Goal: Transaction & Acquisition: Purchase product/service

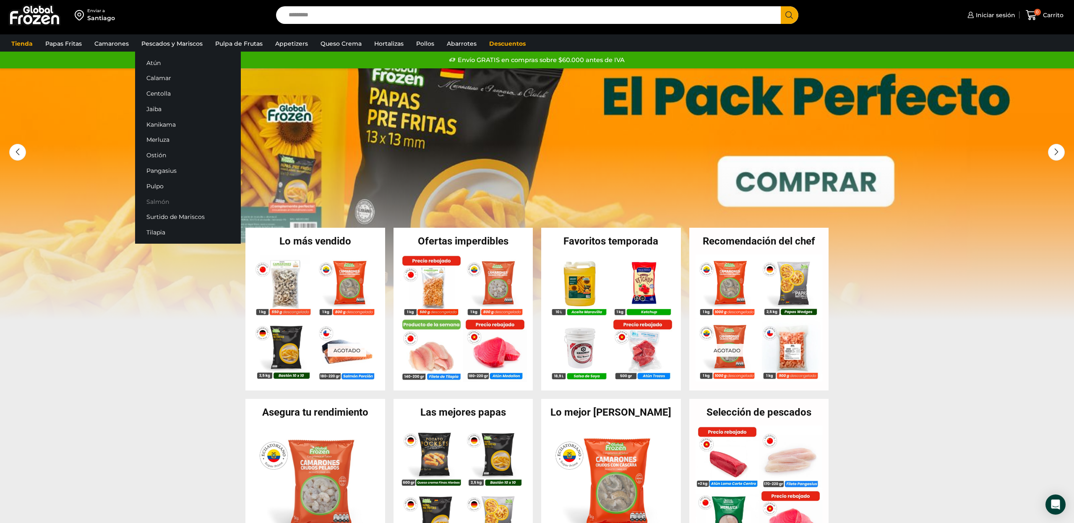
click at [162, 202] on link "Salmón" at bounding box center [188, 202] width 106 height 16
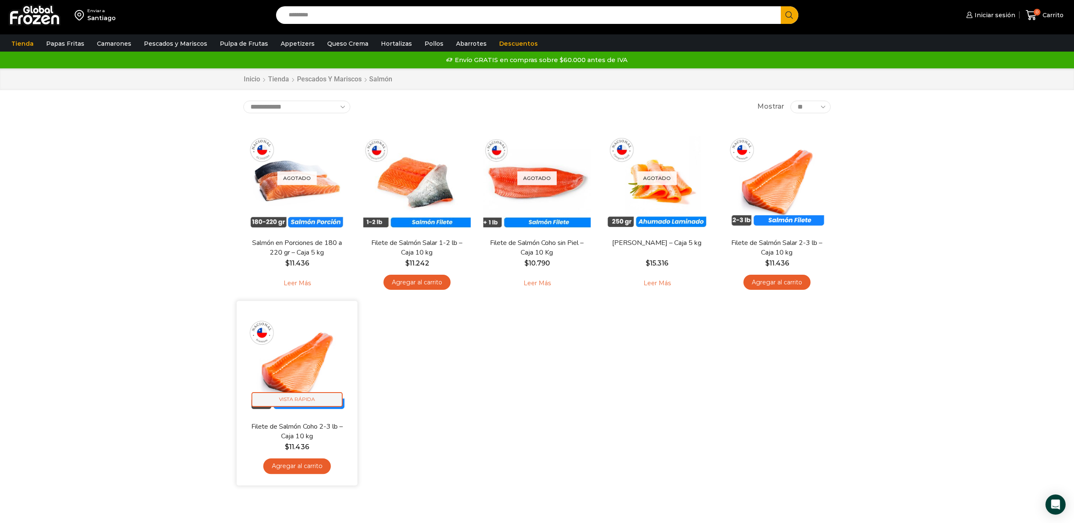
click at [303, 398] on span "Vista Rápida" at bounding box center [297, 399] width 91 height 15
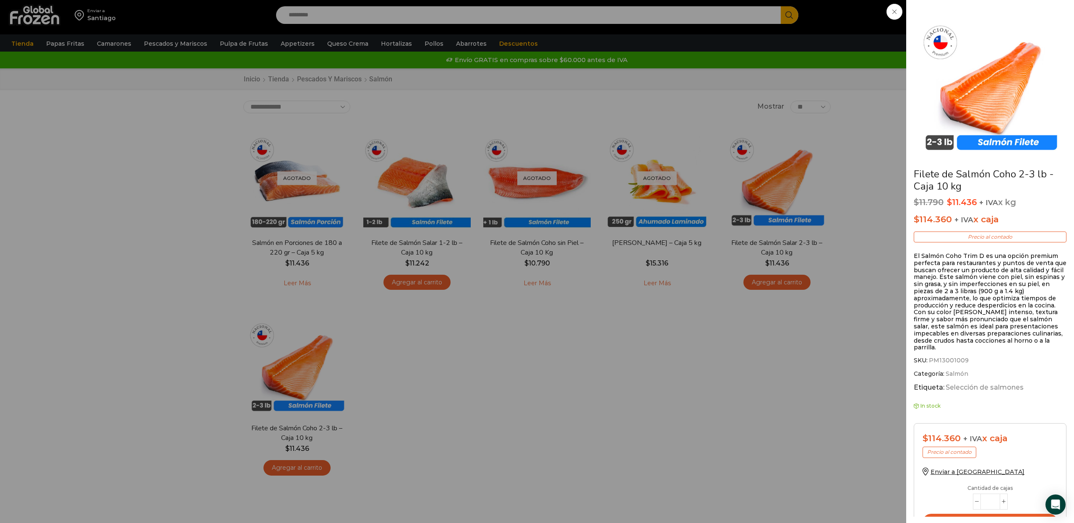
click at [899, 13] on span at bounding box center [895, 12] width 16 height 16
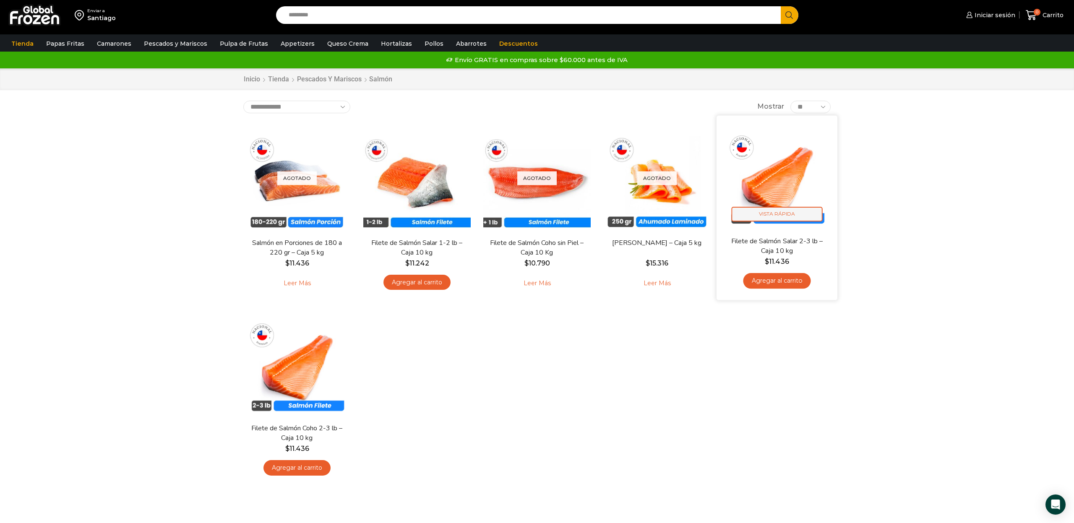
click at [791, 213] on span "Vista Rápida" at bounding box center [777, 214] width 91 height 15
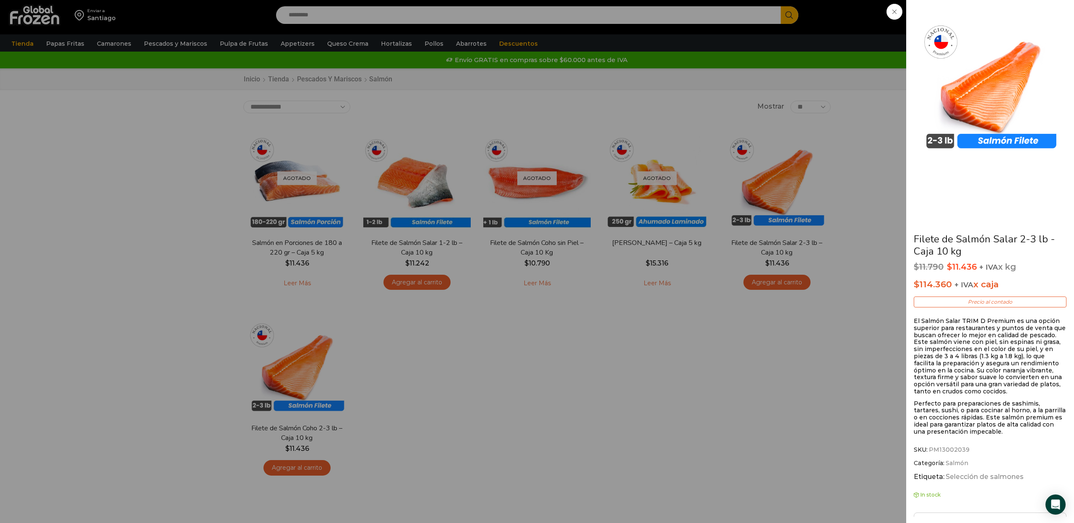
click at [897, 18] on span at bounding box center [895, 12] width 16 height 16
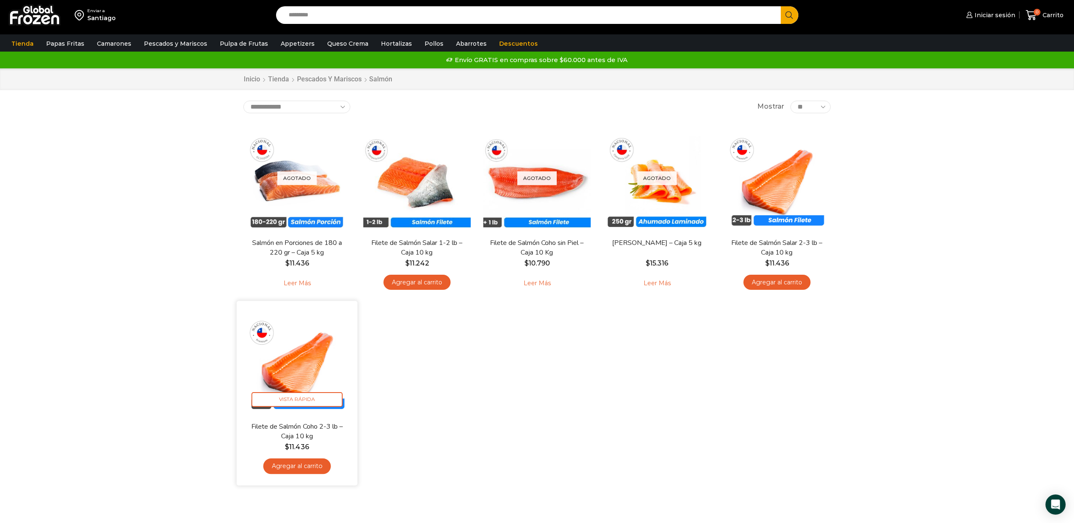
click at [295, 372] on img at bounding box center [297, 361] width 108 height 108
click at [296, 398] on span "Vista Rápida" at bounding box center [297, 399] width 91 height 15
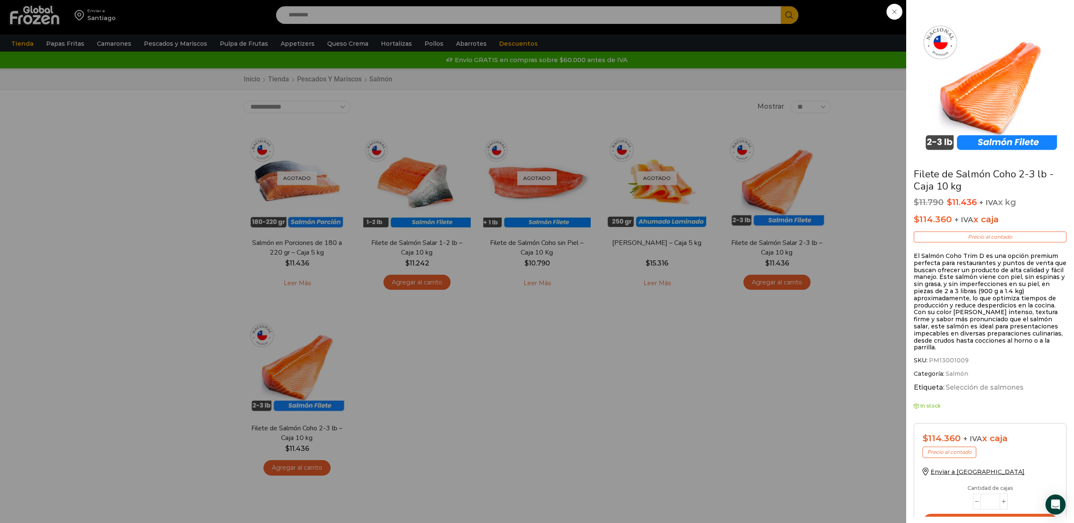
click at [895, 11] on icon at bounding box center [895, 12] width 4 height 4
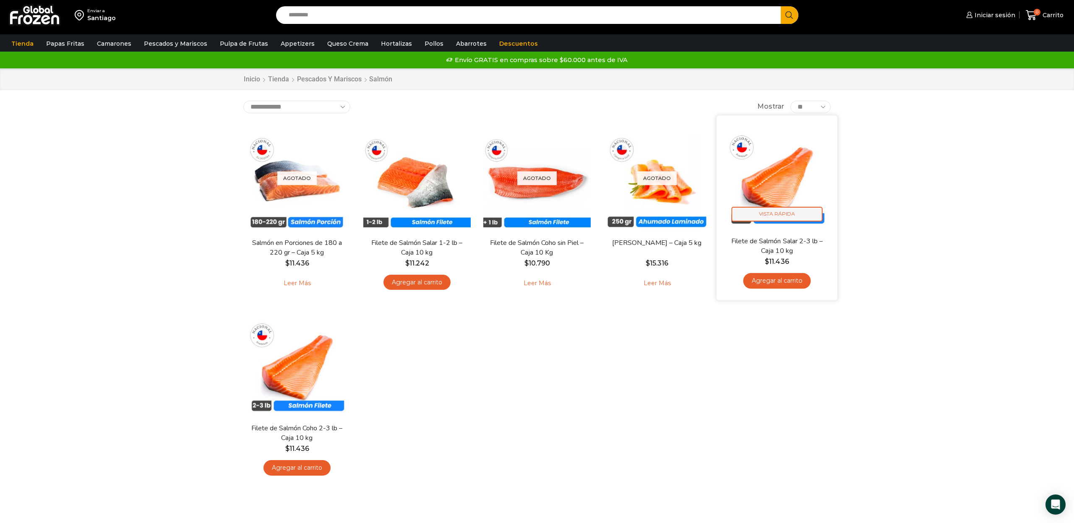
click at [791, 213] on span "Vista Rápida" at bounding box center [777, 214] width 91 height 15
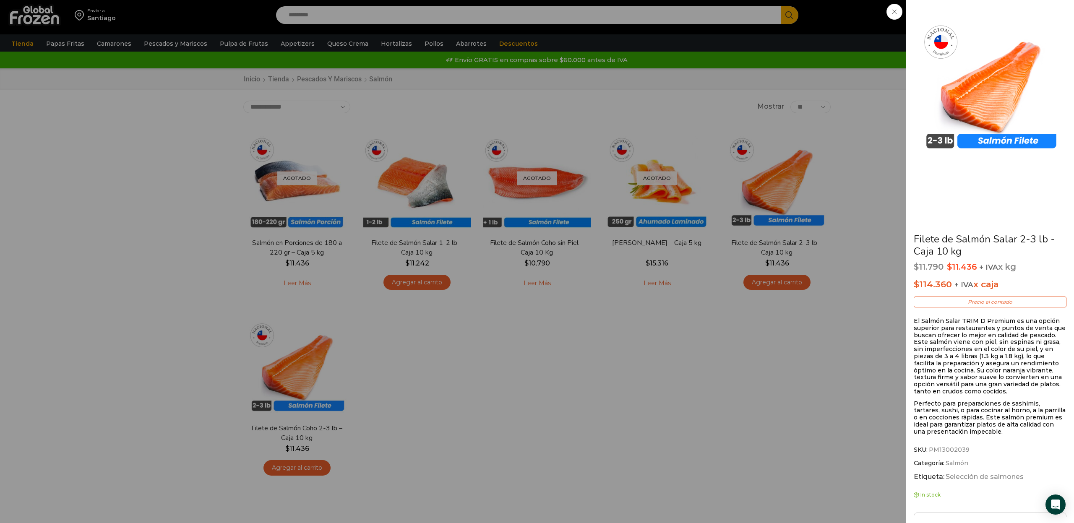
drag, startPoint x: 897, startPoint y: 13, endPoint x: 840, endPoint y: 44, distance: 65.8
click at [897, 13] on span at bounding box center [895, 12] width 16 height 16
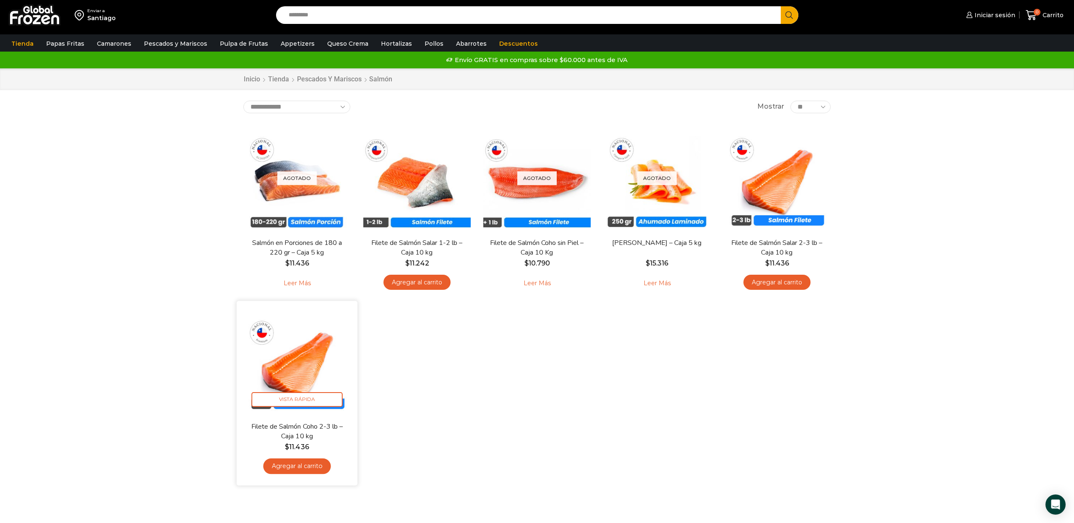
click at [307, 465] on link "Agregar al carrito" at bounding box center [297, 467] width 68 height 16
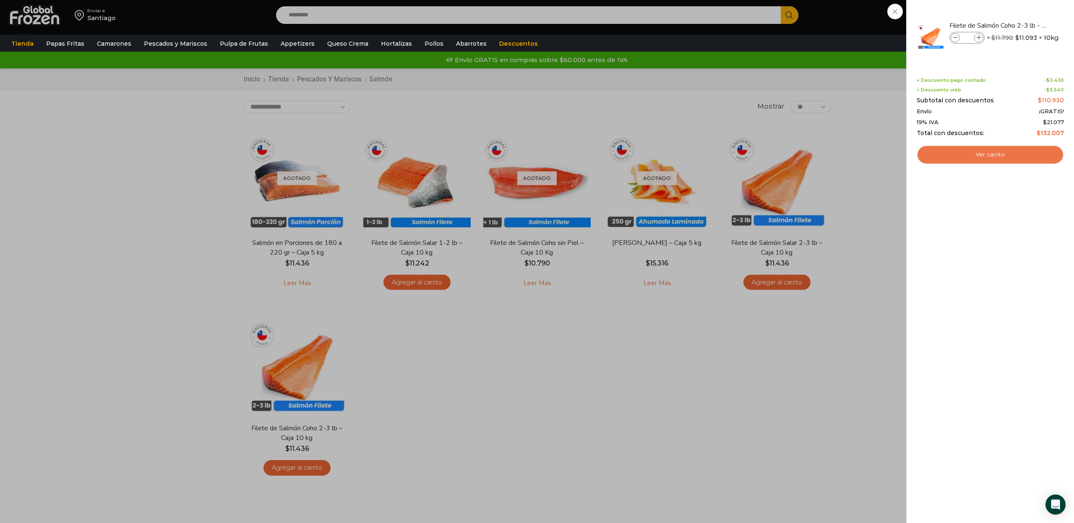
click at [985, 154] on link "Ver carrito" at bounding box center [990, 154] width 147 height 19
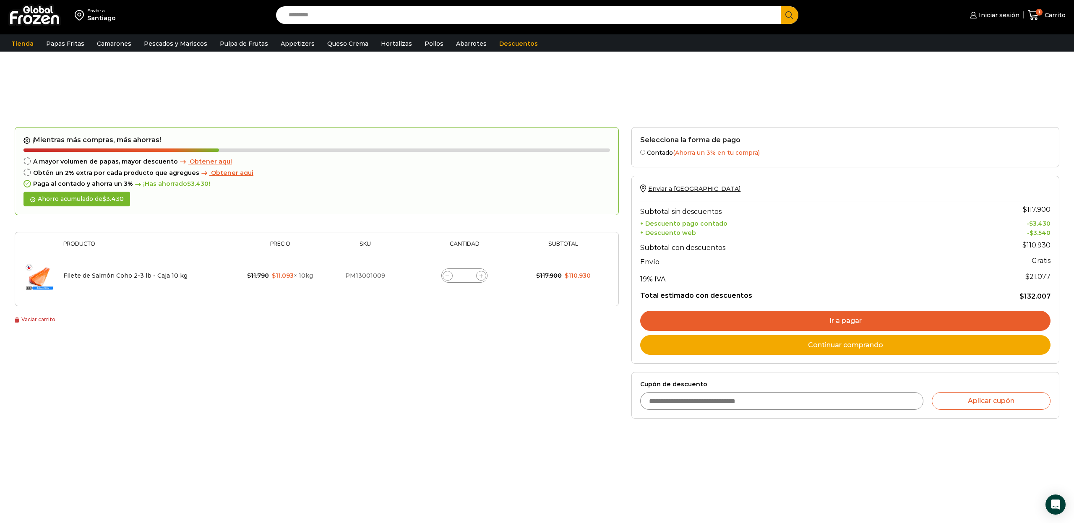
scroll to position [80, 0]
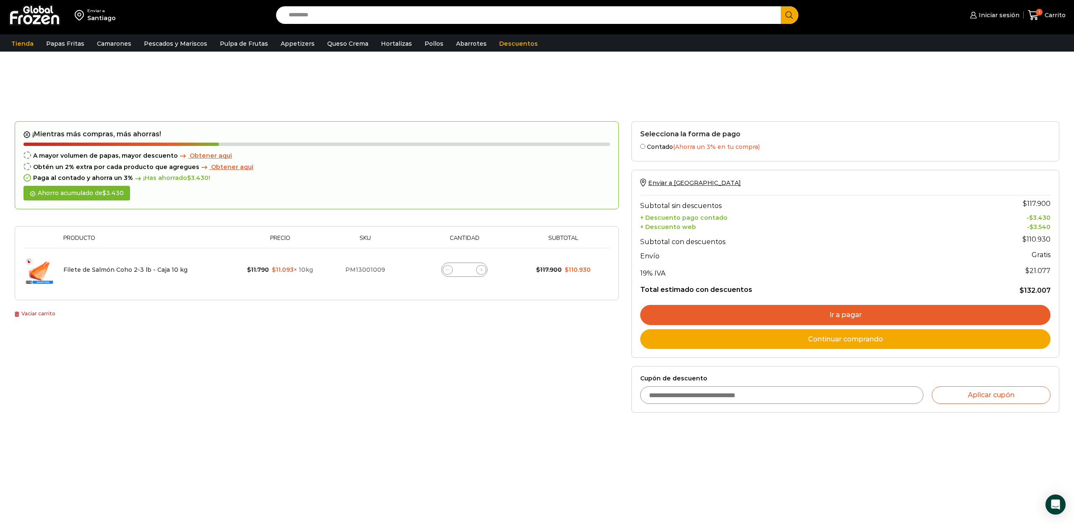
click at [764, 341] on link "Continuar comprando" at bounding box center [845, 339] width 410 height 20
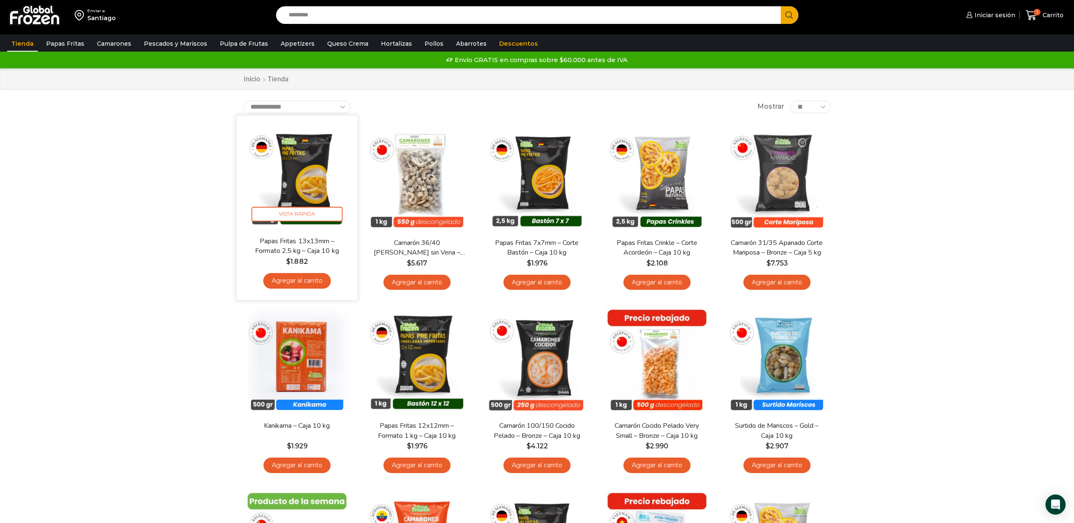
click at [306, 185] on img at bounding box center [297, 176] width 108 height 108
